Goal: Task Accomplishment & Management: Use online tool/utility

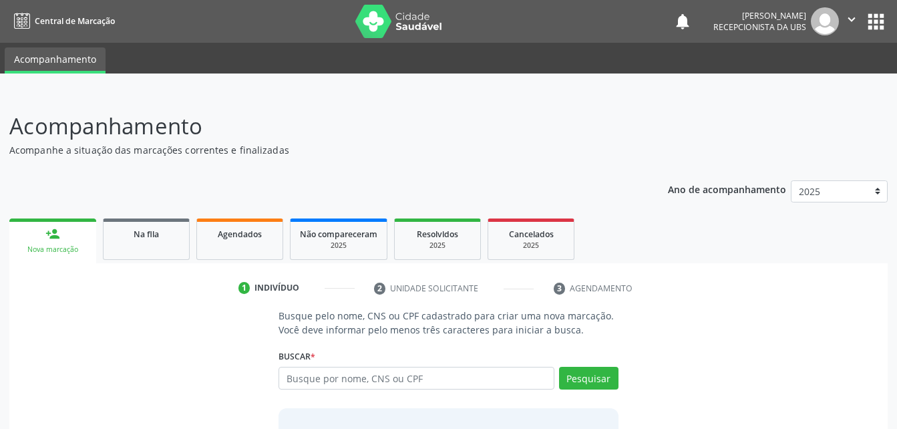
click at [212, 218] on link "Agendados" at bounding box center [239, 238] width 87 height 41
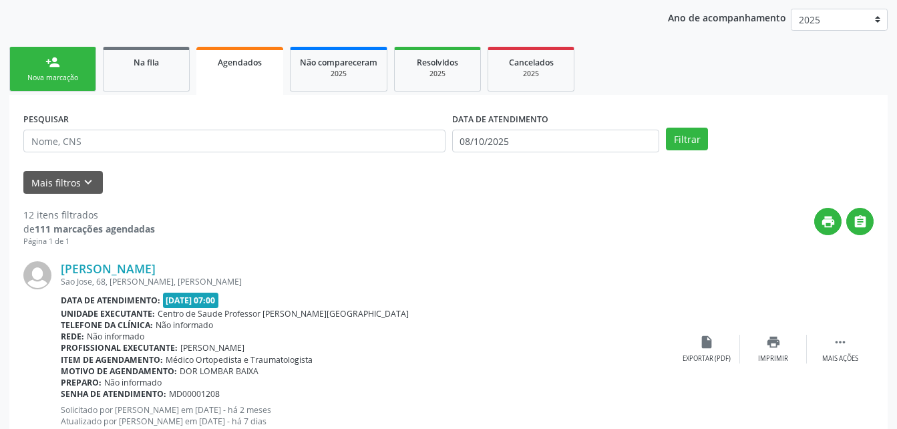
scroll to position [238, 0]
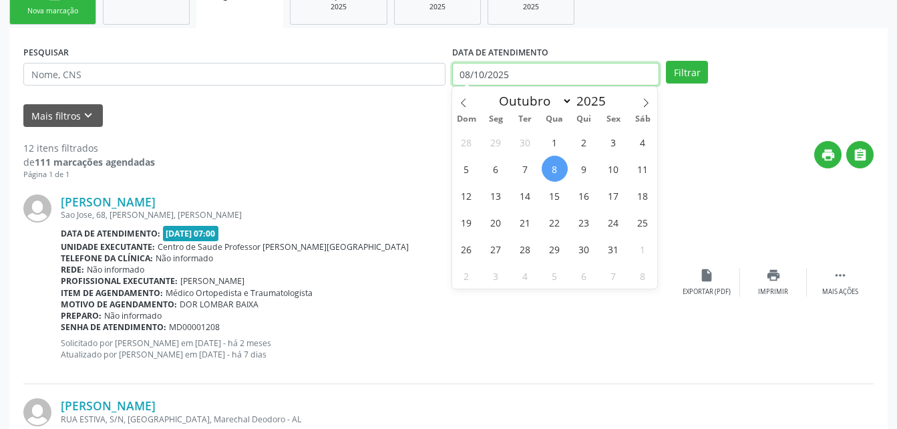
click at [612, 71] on input "08/10/2025" at bounding box center [556, 74] width 208 height 23
click at [529, 163] on span "7" at bounding box center [525, 169] width 26 height 26
type input "[DATE]"
click at [529, 163] on span "7" at bounding box center [525, 169] width 26 height 26
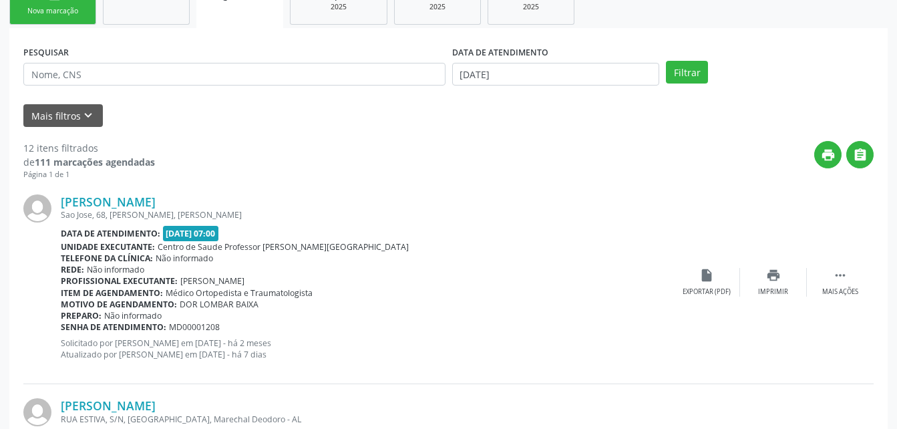
click at [664, 75] on div "Filtrar" at bounding box center [769, 72] width 214 height 23
click at [671, 70] on button "Filtrar" at bounding box center [687, 72] width 42 height 23
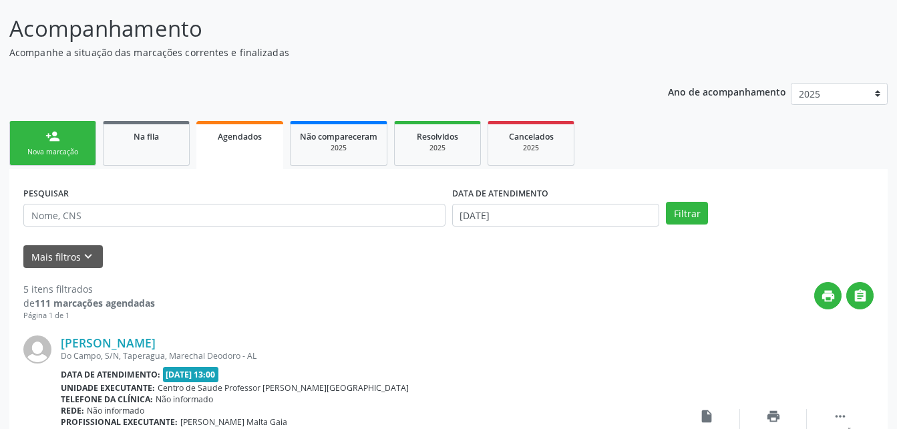
scroll to position [0, 0]
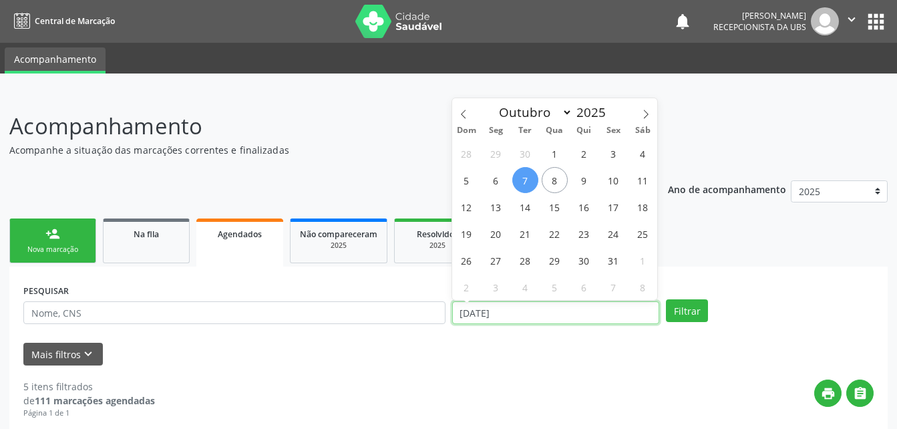
click at [558, 304] on input "[DATE]" at bounding box center [556, 312] width 208 height 23
click at [495, 179] on span "6" at bounding box center [496, 180] width 26 height 26
type input "[DATE]"
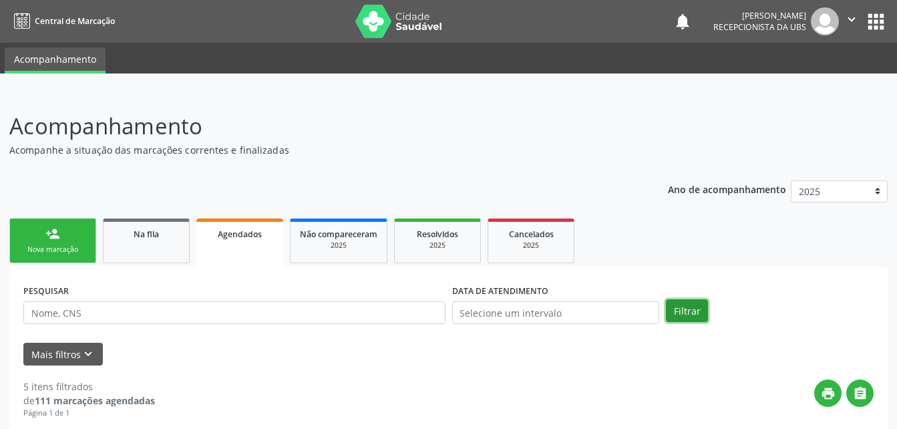
click at [681, 309] on button "Filtrar" at bounding box center [687, 310] width 42 height 23
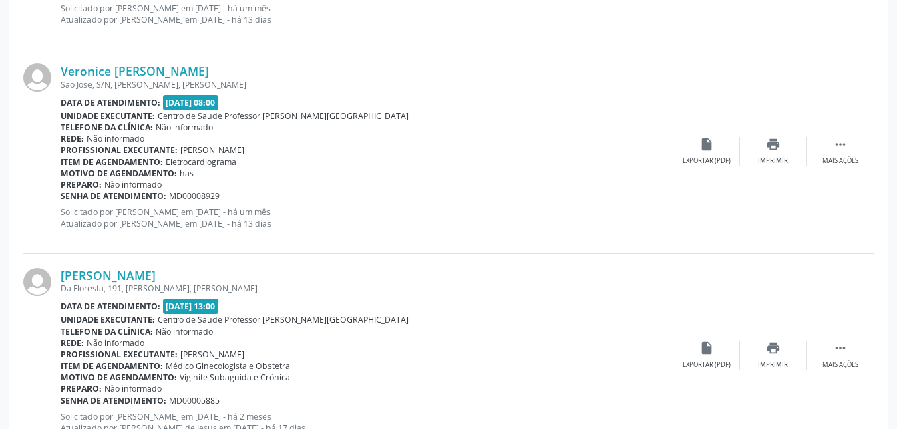
scroll to position [3098, 0]
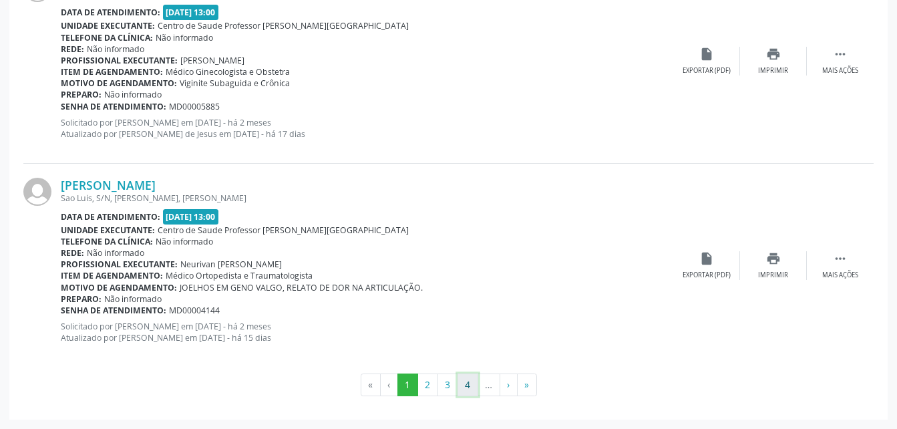
click at [461, 388] on button "4" at bounding box center [467, 384] width 21 height 23
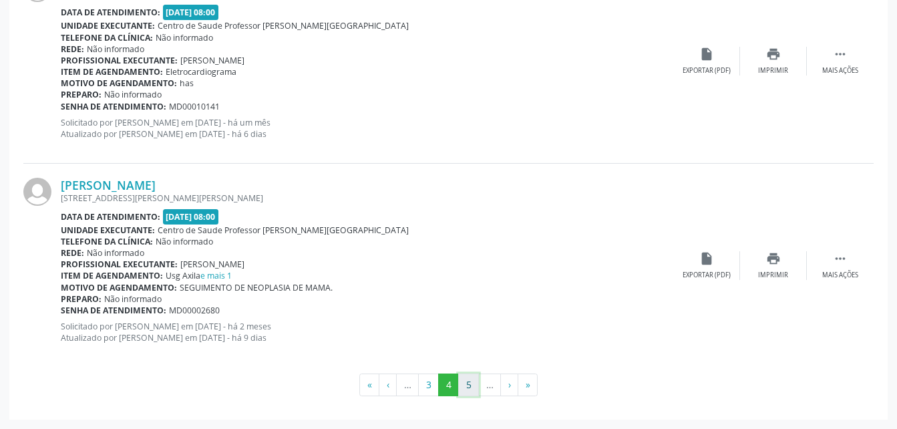
click at [466, 388] on button "5" at bounding box center [468, 384] width 21 height 23
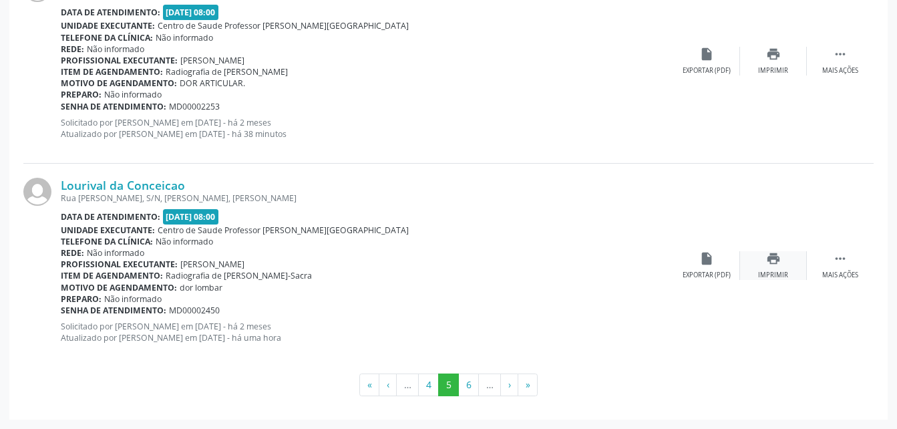
click at [781, 270] on div "Imprimir" at bounding box center [773, 274] width 30 height 9
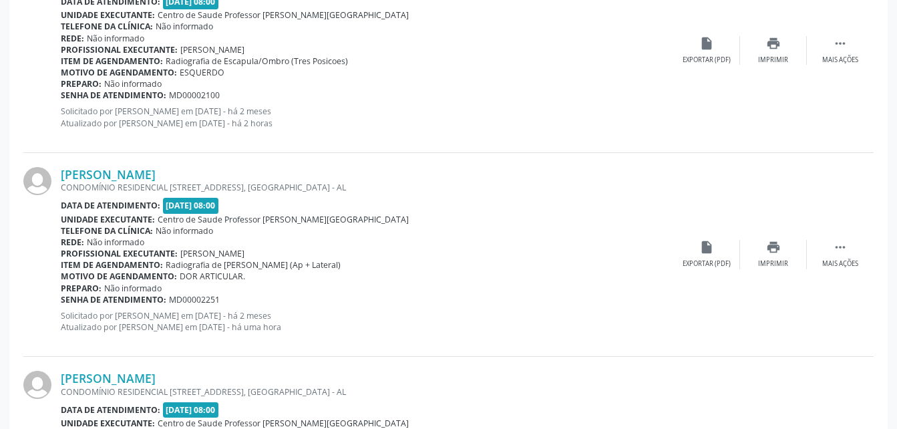
scroll to position [2430, 0]
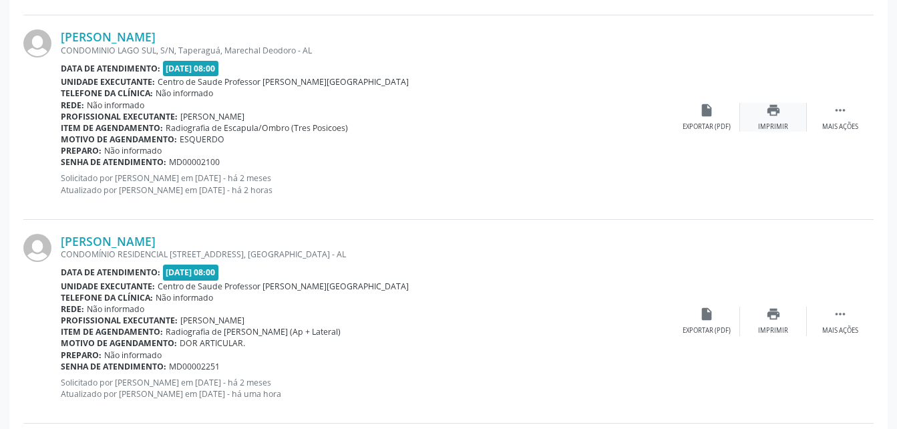
click at [778, 119] on div "print Imprimir" at bounding box center [773, 117] width 67 height 29
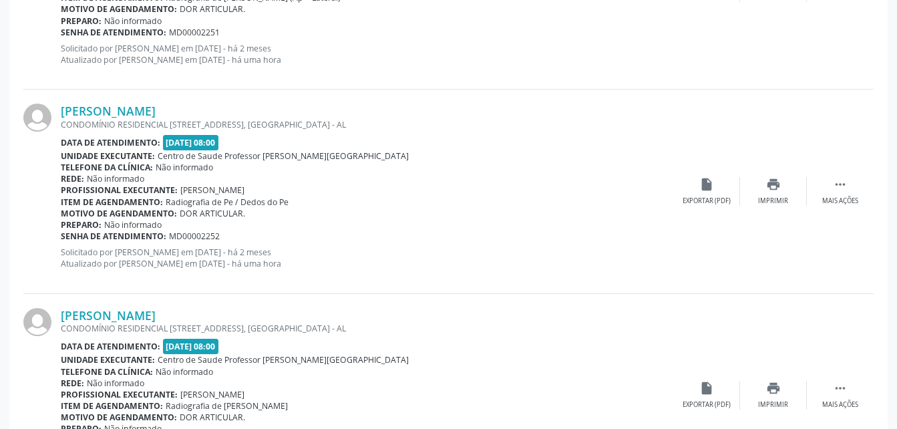
scroll to position [3098, 0]
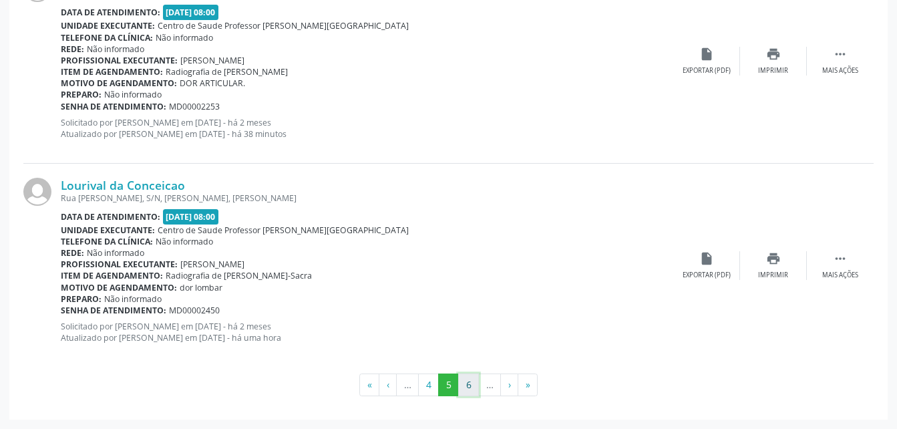
click at [465, 383] on button "6" at bounding box center [468, 384] width 21 height 23
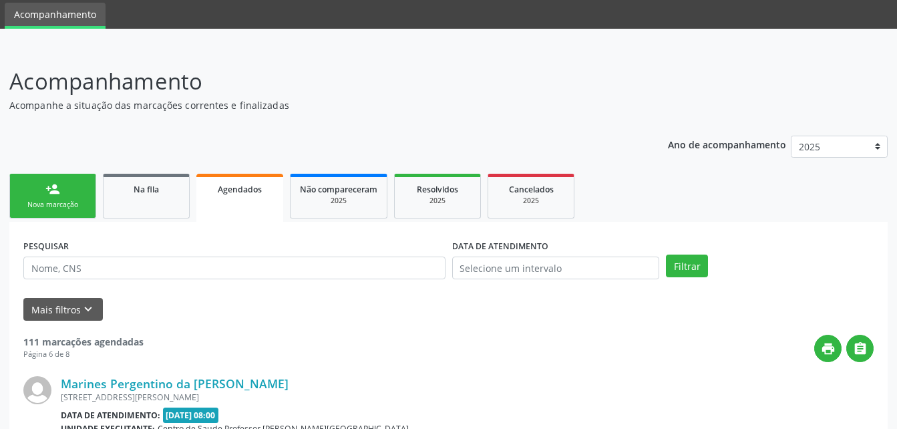
scroll to position [3112, 0]
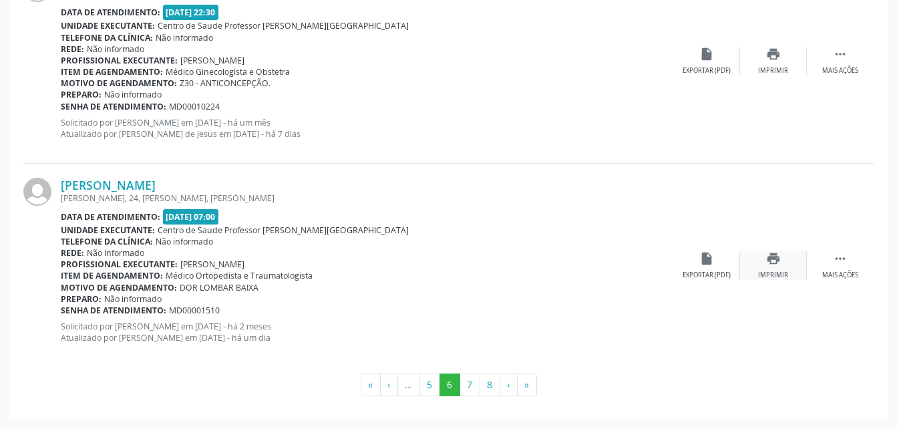
click at [770, 258] on icon "print" at bounding box center [773, 258] width 15 height 15
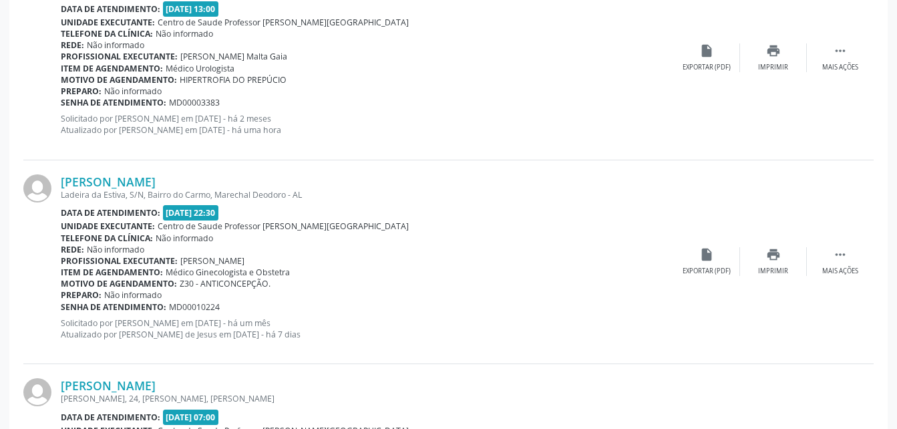
scroll to position [2845, 0]
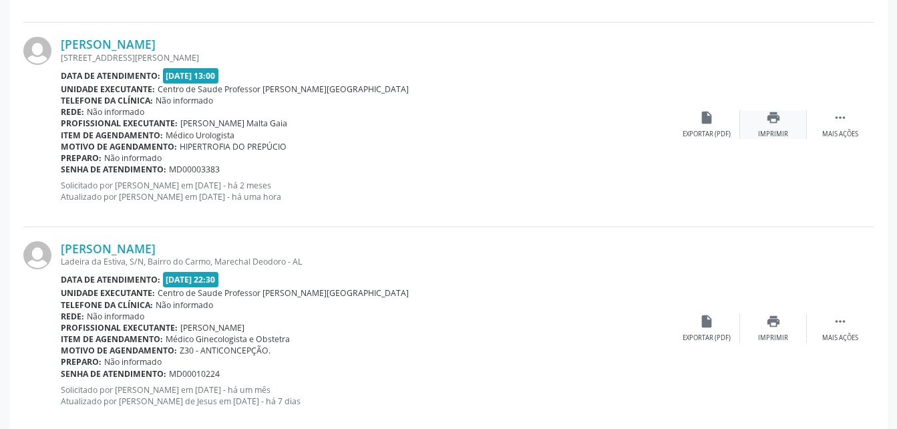
click at [772, 118] on icon "print" at bounding box center [773, 117] width 15 height 15
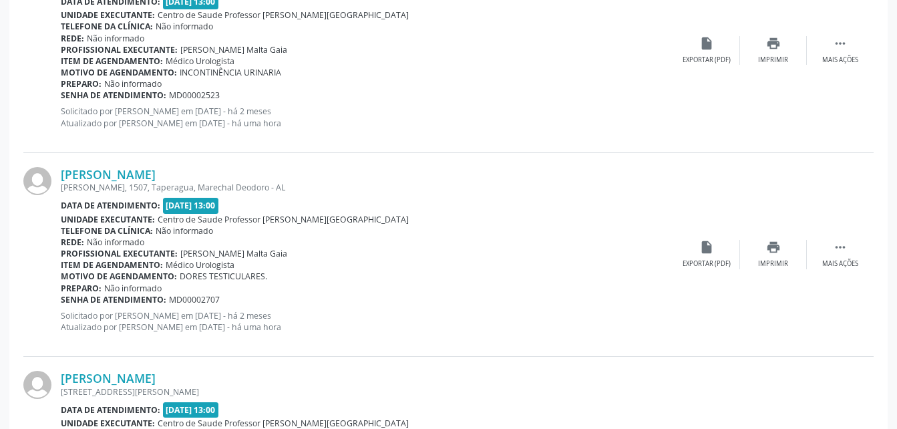
scroll to position [2444, 0]
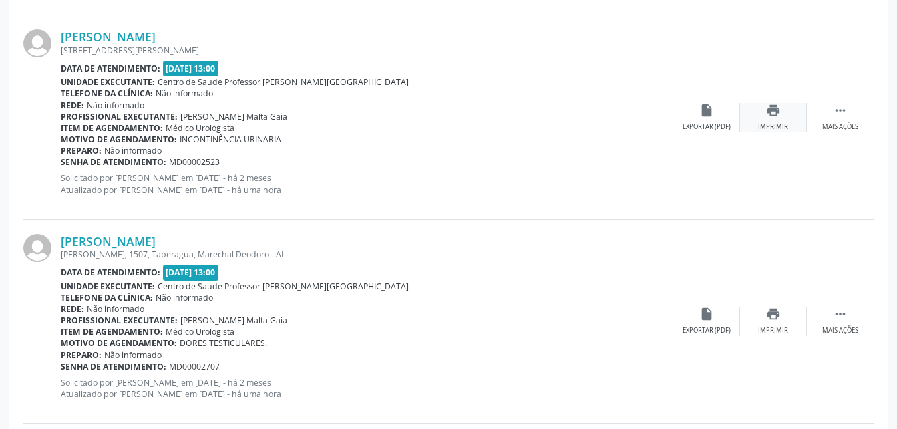
click at [779, 114] on icon "print" at bounding box center [773, 110] width 15 height 15
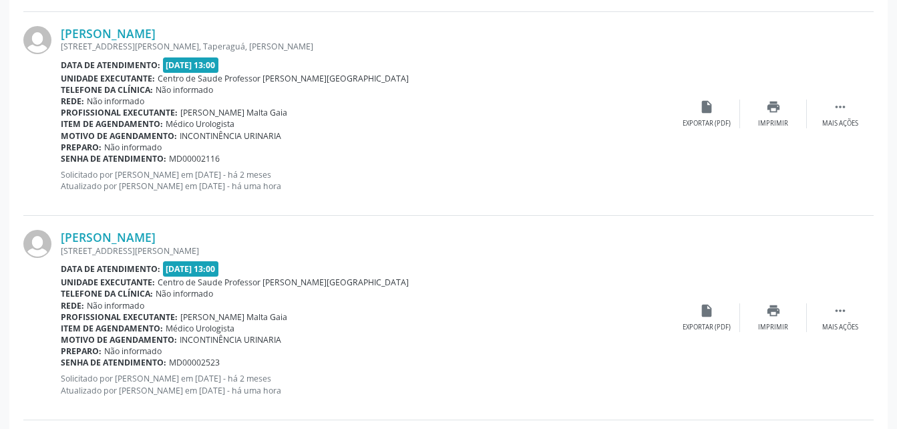
scroll to position [2177, 0]
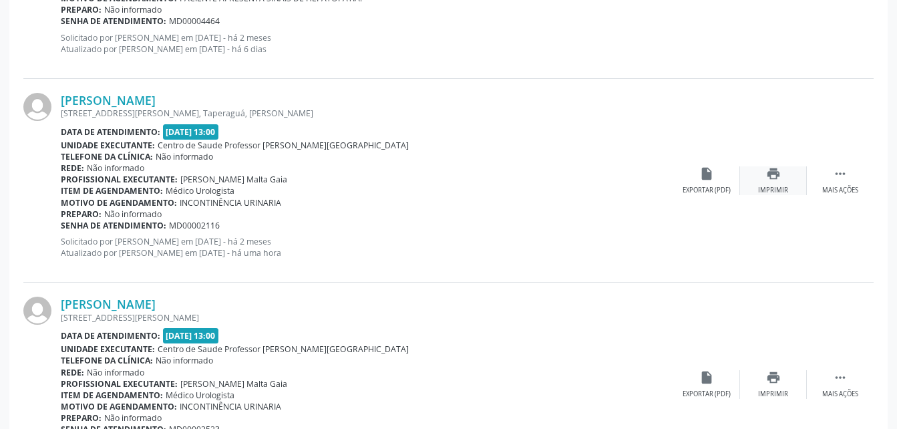
click at [768, 176] on icon "print" at bounding box center [773, 173] width 15 height 15
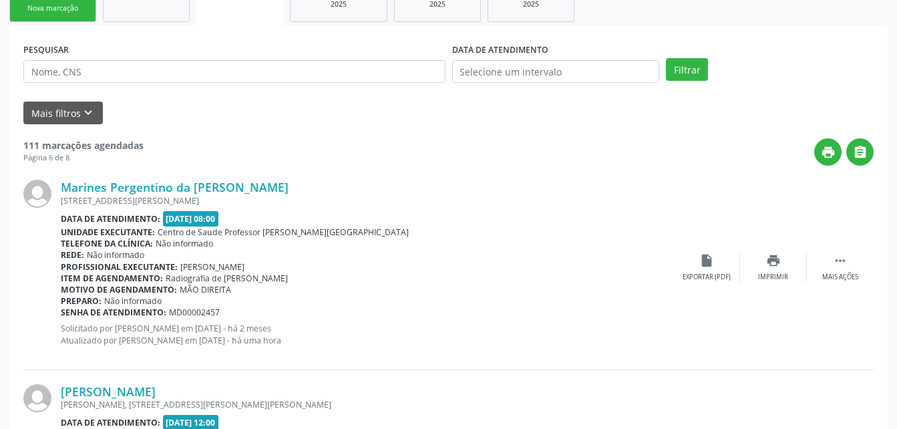
scroll to position [308, 0]
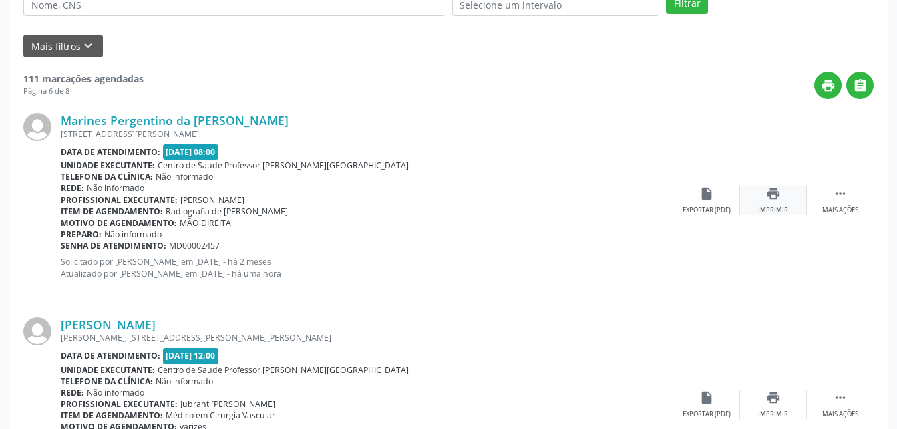
click at [781, 197] on div "print Imprimir" at bounding box center [773, 200] width 67 height 29
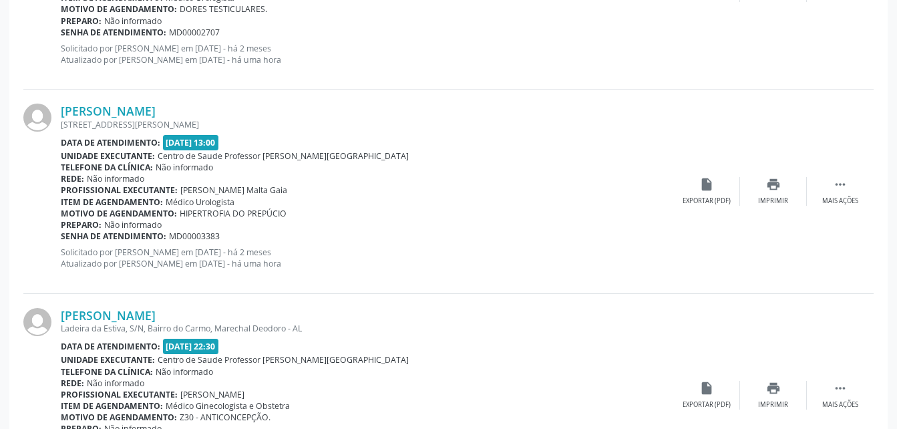
scroll to position [3112, 0]
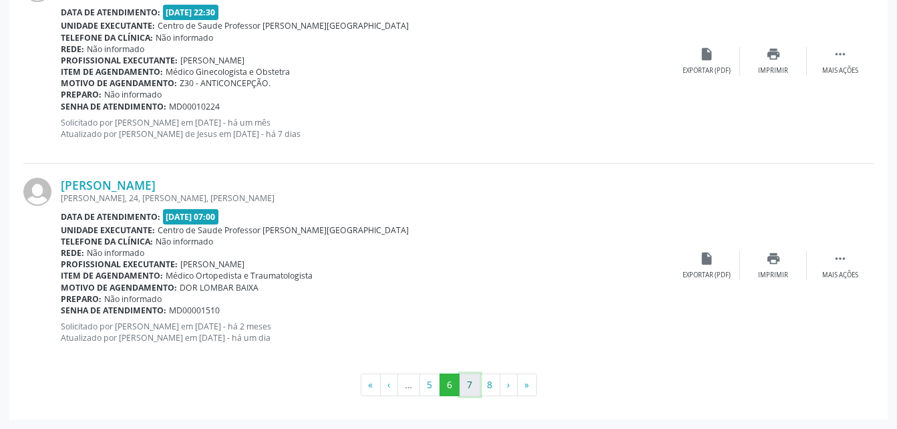
click at [469, 387] on button "7" at bounding box center [469, 384] width 21 height 23
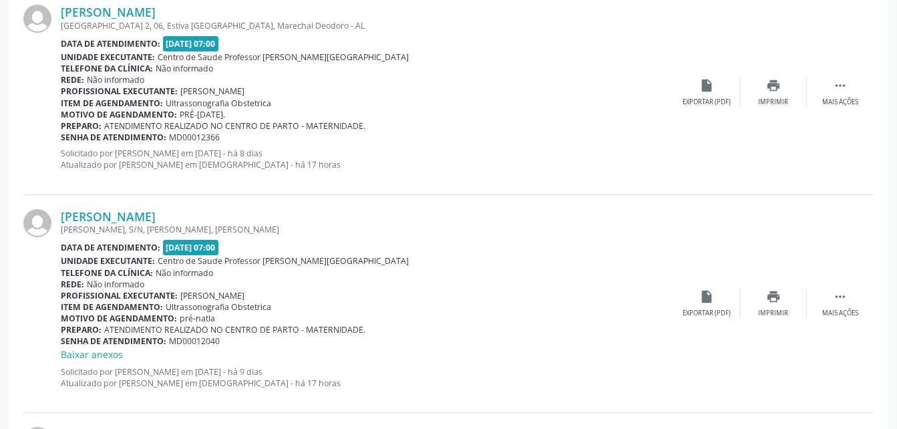
scroll to position [1938, 0]
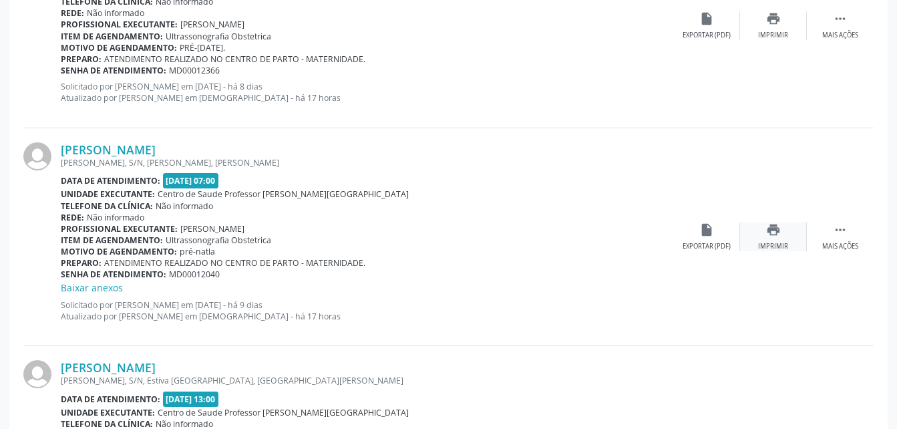
click at [772, 228] on icon "print" at bounding box center [773, 229] width 15 height 15
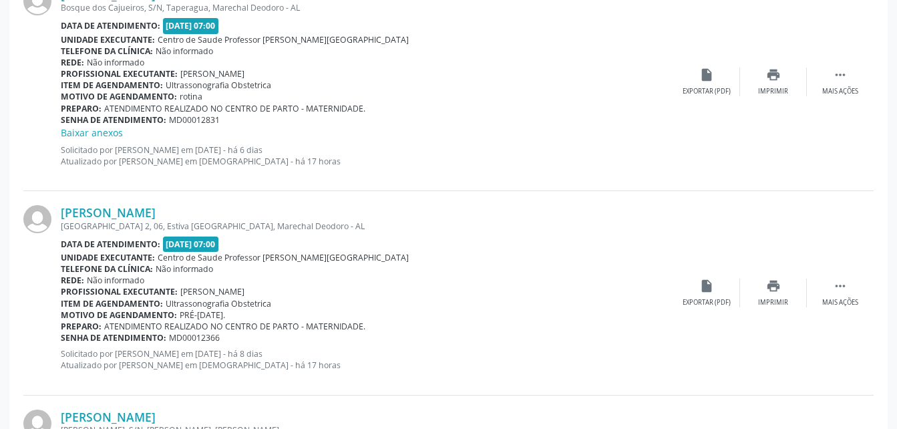
scroll to position [1604, 0]
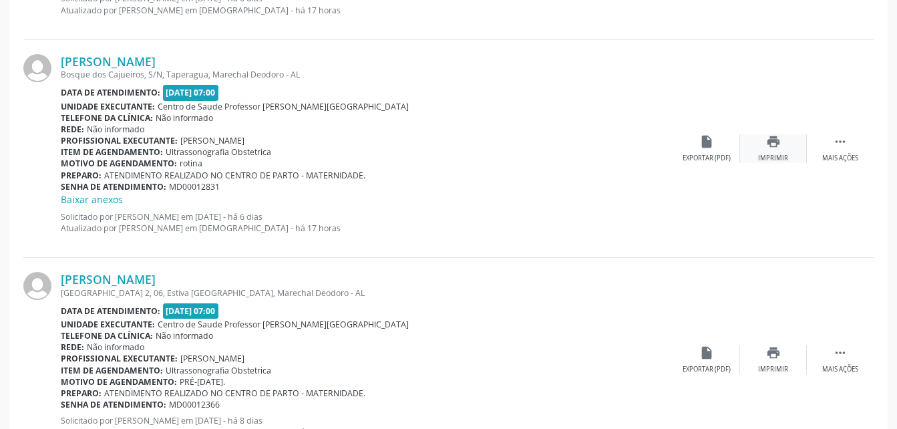
click at [781, 142] on div "print Imprimir" at bounding box center [773, 148] width 67 height 29
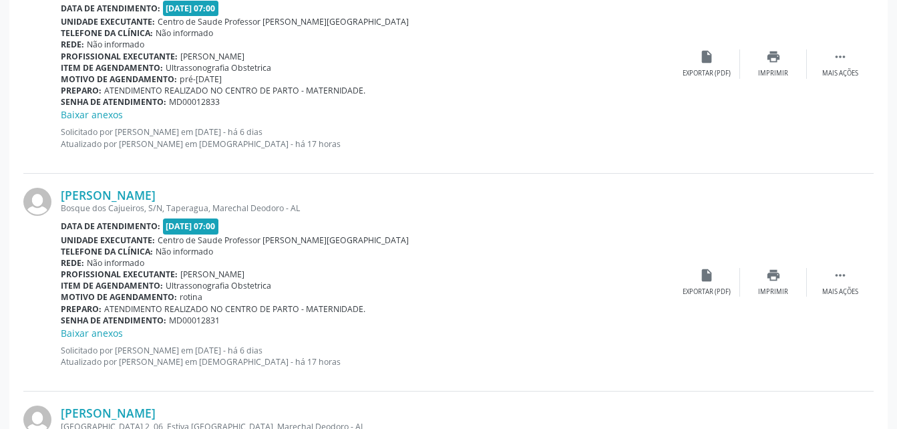
scroll to position [1404, 0]
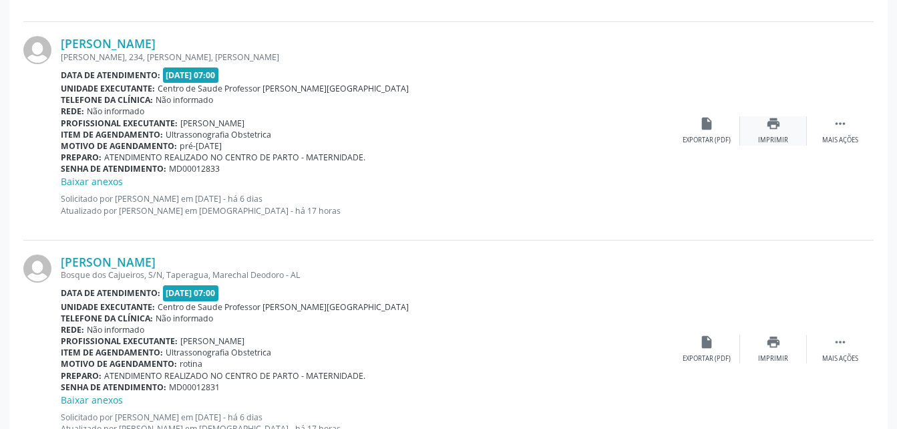
click at [777, 128] on icon "print" at bounding box center [773, 123] width 15 height 15
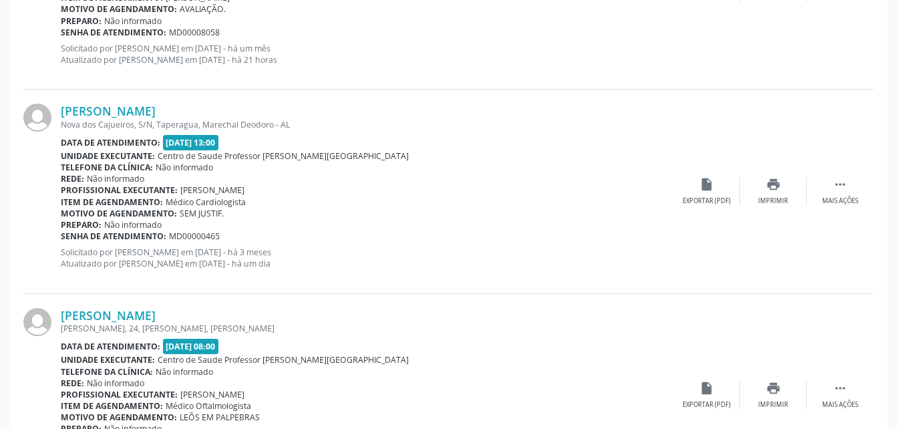
scroll to position [3140, 0]
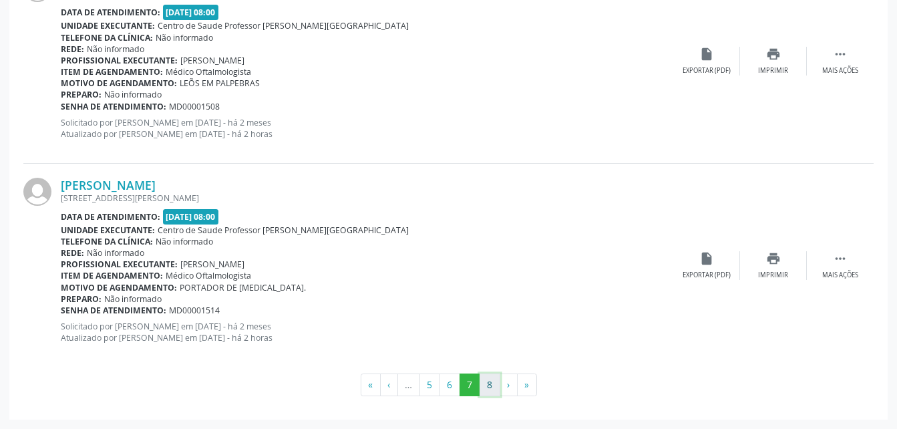
click at [491, 389] on button "8" at bounding box center [489, 384] width 21 height 23
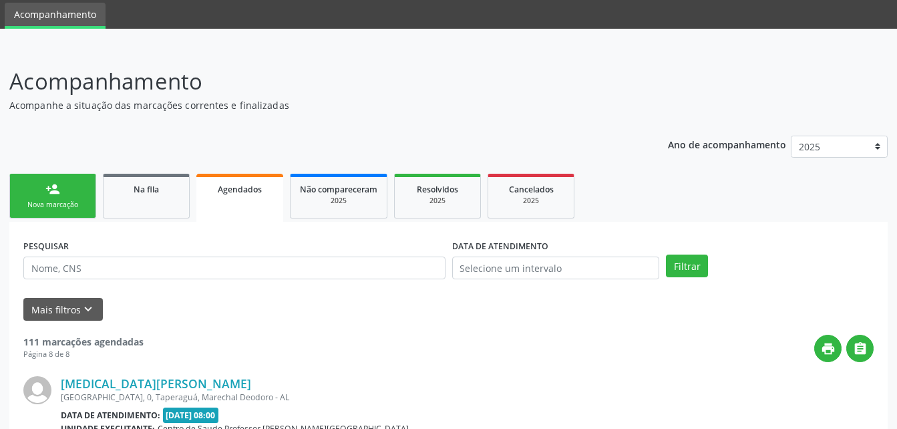
scroll to position [1277, 0]
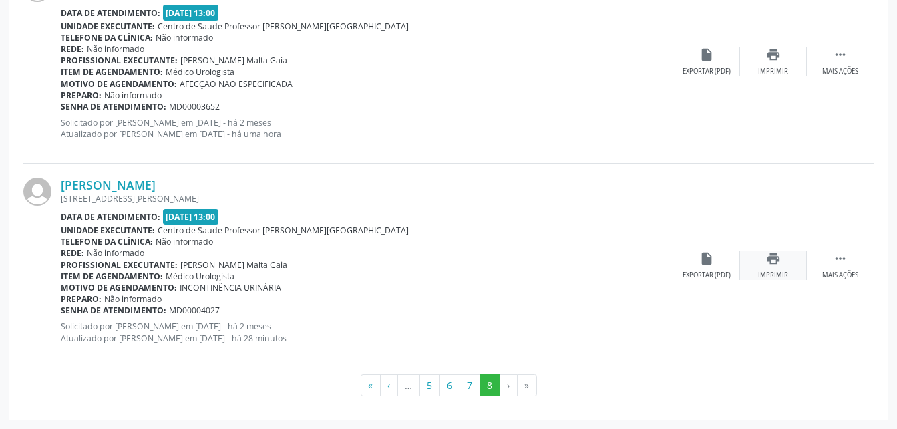
click at [776, 259] on icon "print" at bounding box center [773, 258] width 15 height 15
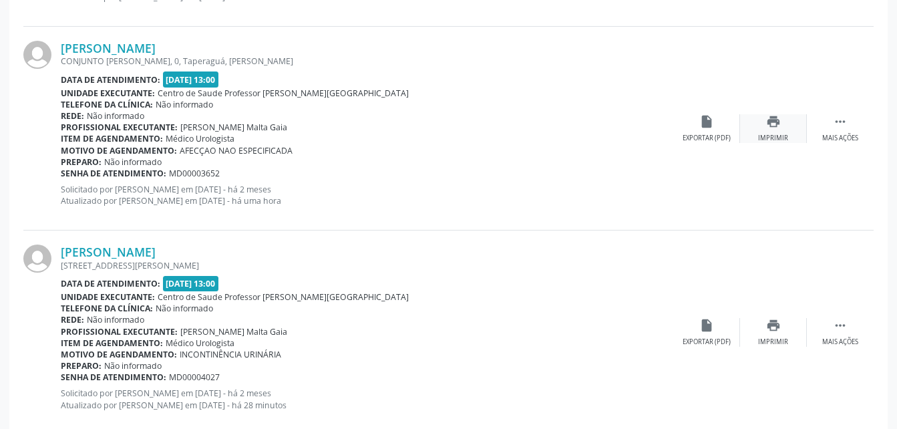
click at [779, 123] on icon "print" at bounding box center [773, 121] width 15 height 15
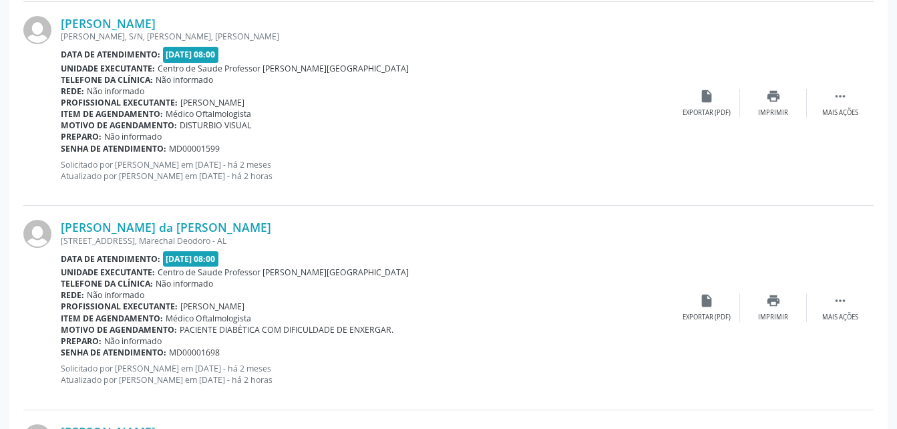
scroll to position [542, 0]
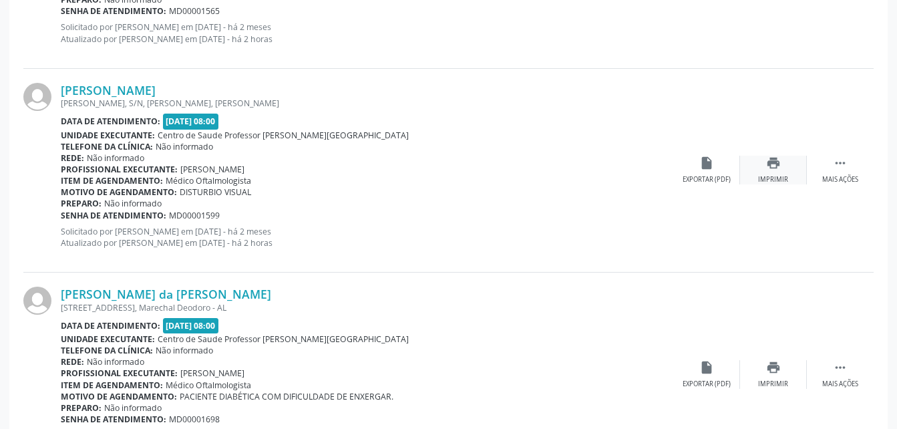
click at [772, 164] on icon "print" at bounding box center [773, 163] width 15 height 15
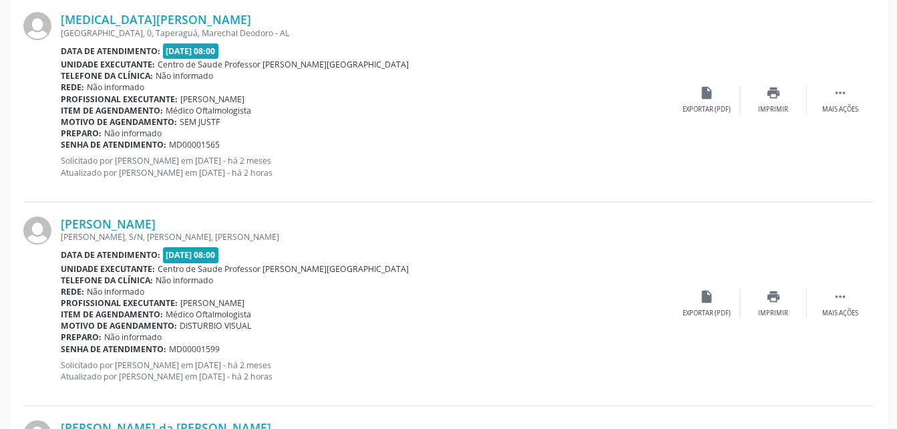
scroll to position [342, 0]
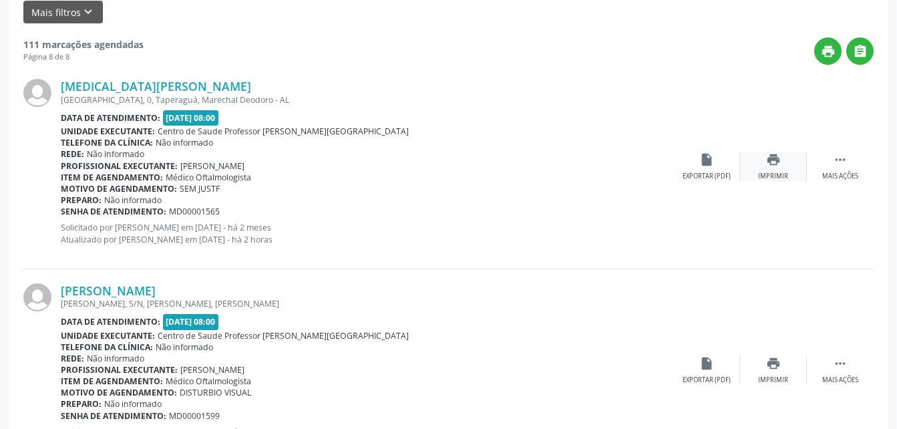
click at [771, 168] on div "print Imprimir" at bounding box center [773, 166] width 67 height 29
